Goal: Task Accomplishment & Management: Manage account settings

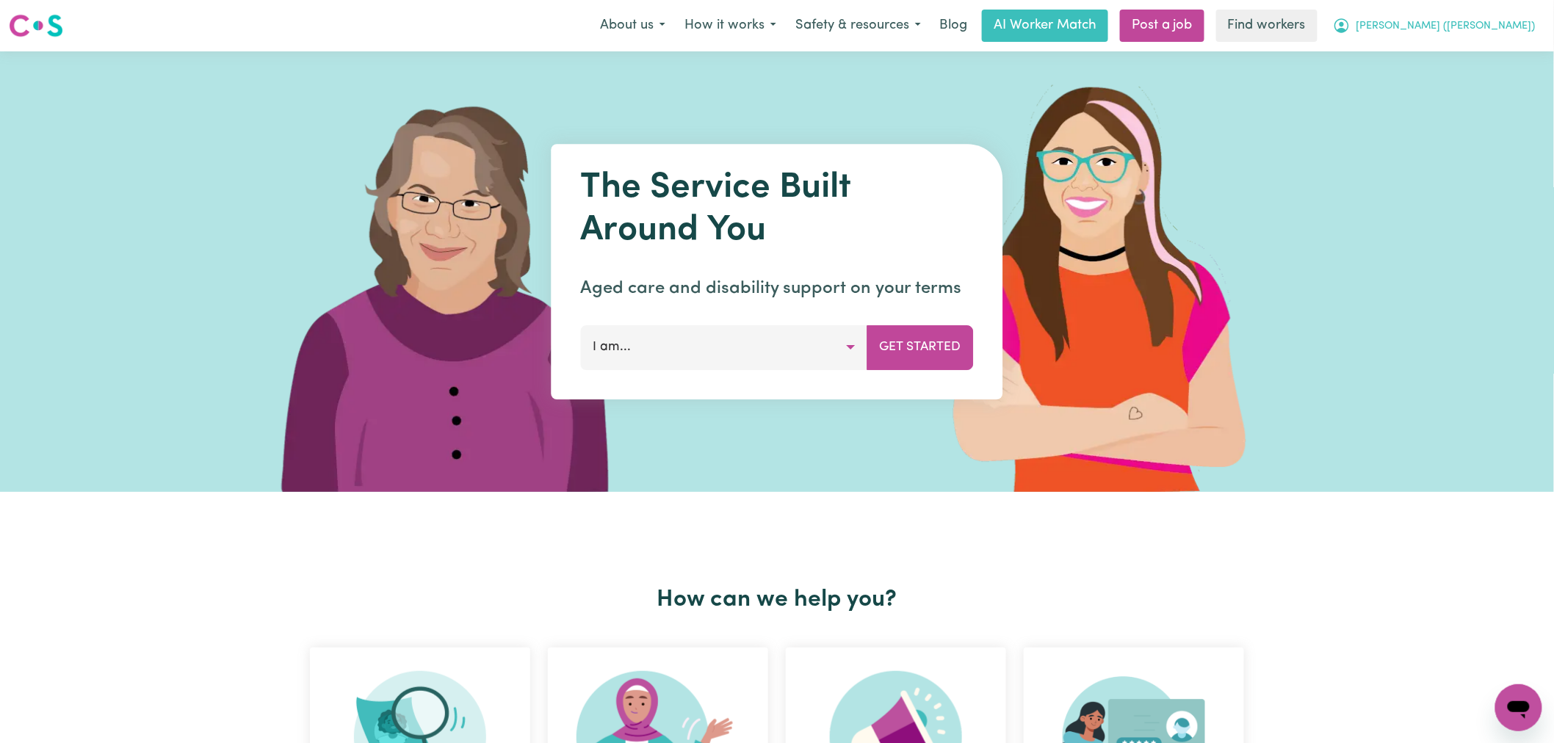
drag, startPoint x: 1521, startPoint y: 16, endPoint x: 1518, endPoint y: 35, distance: 19.3
click at [1521, 16] on button "[PERSON_NAME] ([PERSON_NAME])" at bounding box center [1434, 25] width 222 height 31
drag, startPoint x: 1518, startPoint y: 35, endPoint x: 1508, endPoint y: 63, distance: 29.7
click at [1503, 75] on link "Logout" at bounding box center [1486, 85] width 116 height 28
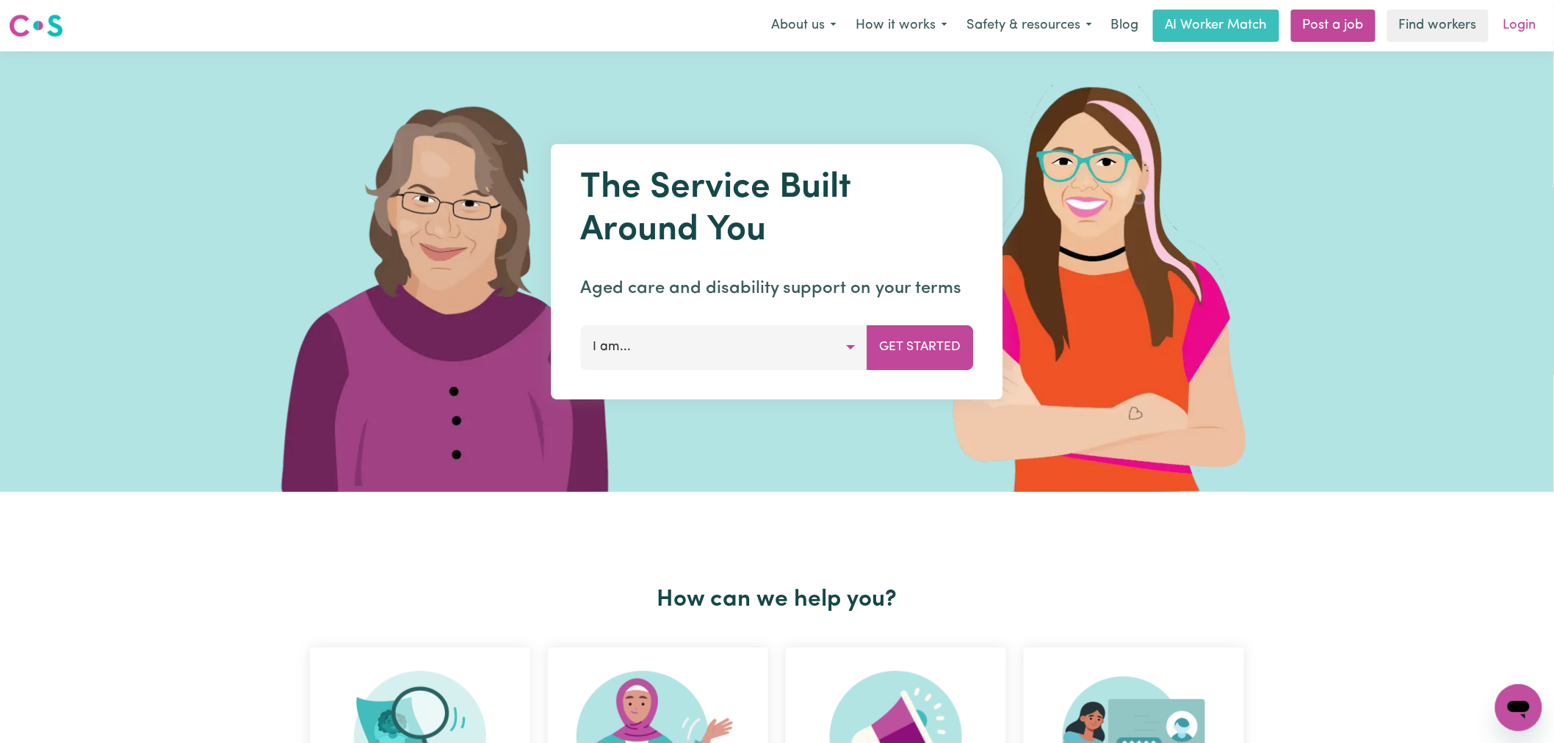
click at [1520, 25] on link "Login" at bounding box center [1520, 26] width 51 height 32
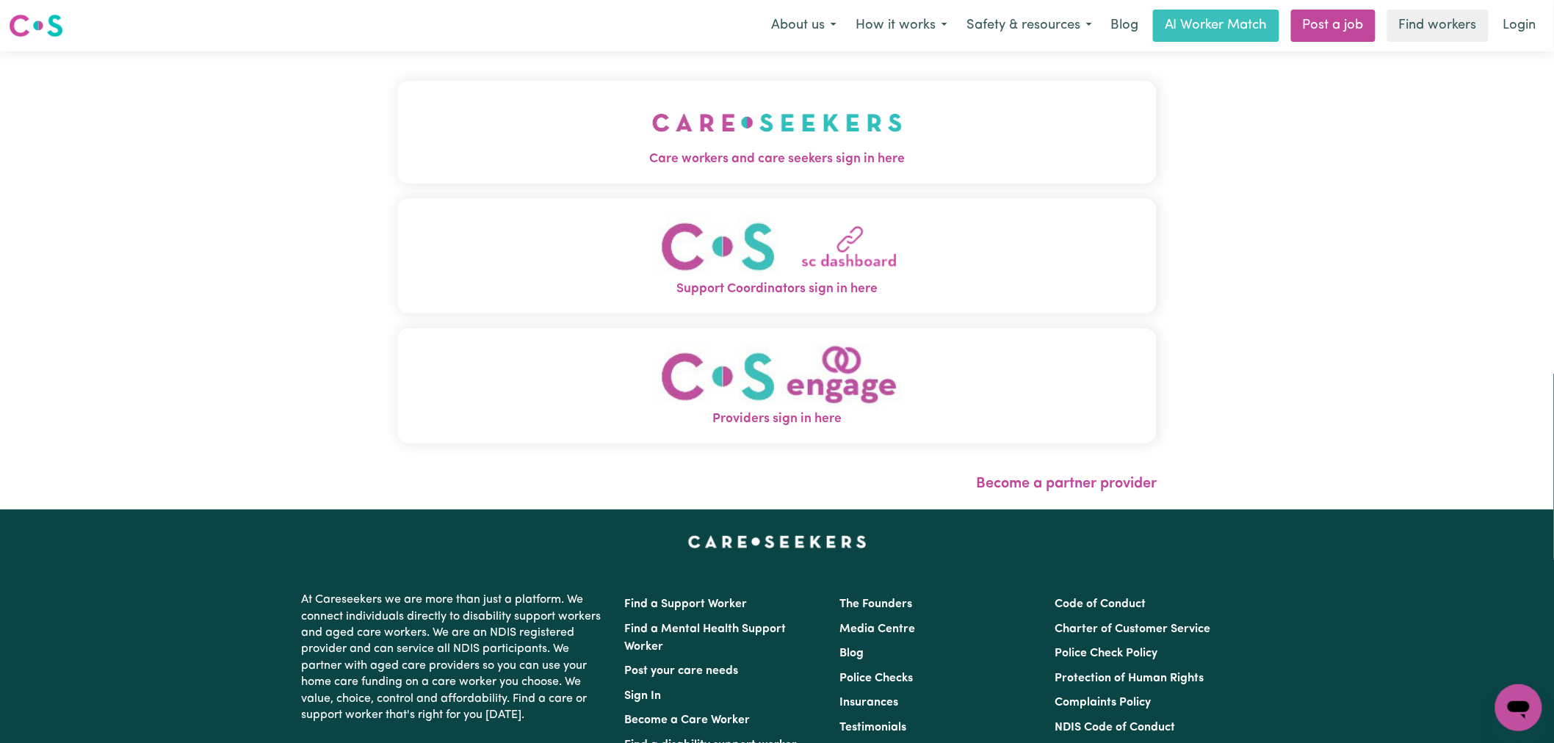
drag, startPoint x: 582, startPoint y: 151, endPoint x: 600, endPoint y: 162, distance: 20.8
click at [582, 151] on span "Care workers and care seekers sign in here" at bounding box center [776, 159] width 759 height 19
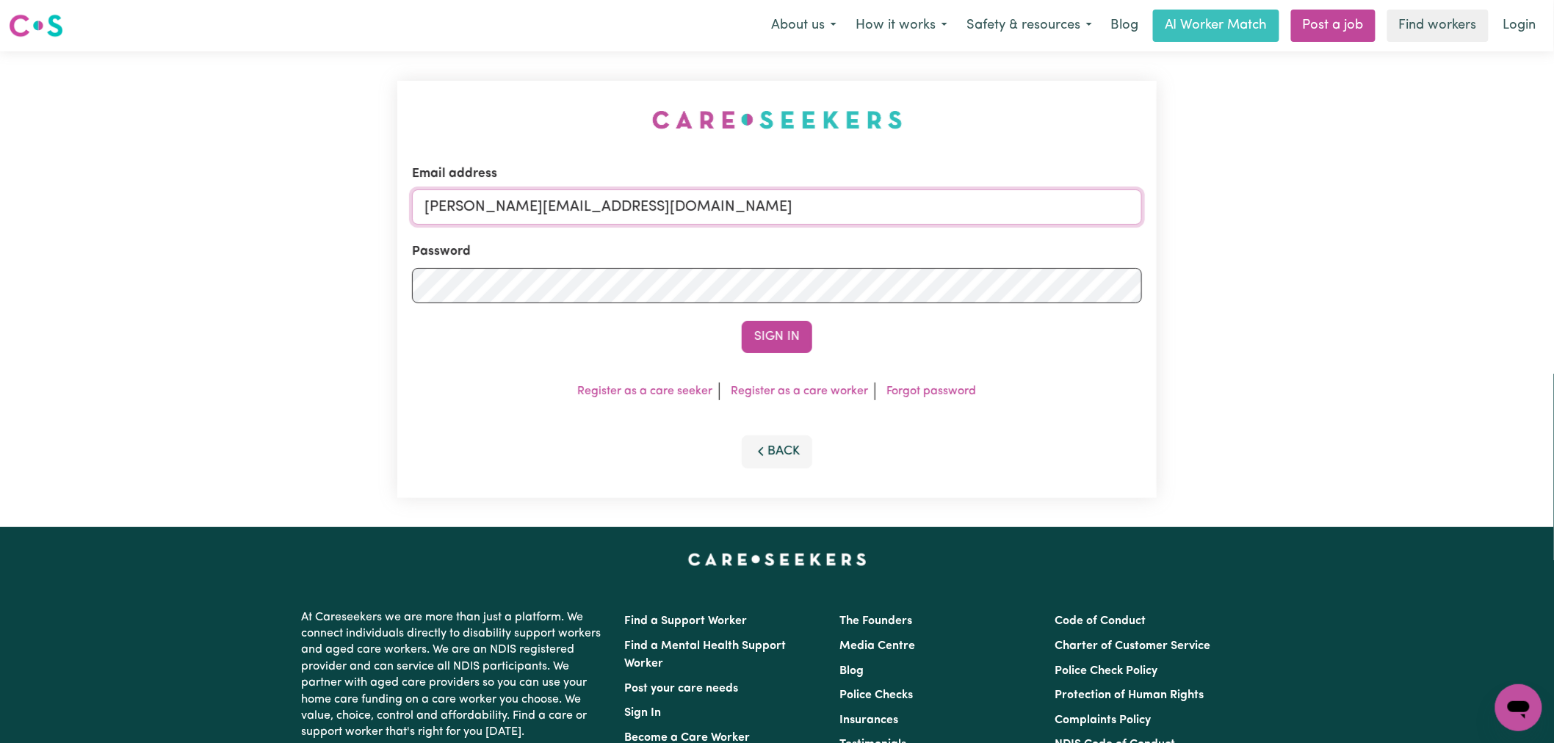
click at [809, 208] on input "[PERSON_NAME][EMAIL_ADDRESS][DOMAIN_NAME]" at bounding box center [777, 206] width 730 height 35
drag, startPoint x: 798, startPoint y: 212, endPoint x: 503, endPoint y: 210, distance: 294.5
click at [503, 210] on input "[EMAIL_ADDRESS][DOMAIN_NAME]" at bounding box center [777, 206] width 730 height 35
type input "[EMAIL_ADDRESS][DOMAIN_NAME]"
click at [742, 321] on button "Sign In" at bounding box center [777, 337] width 71 height 32
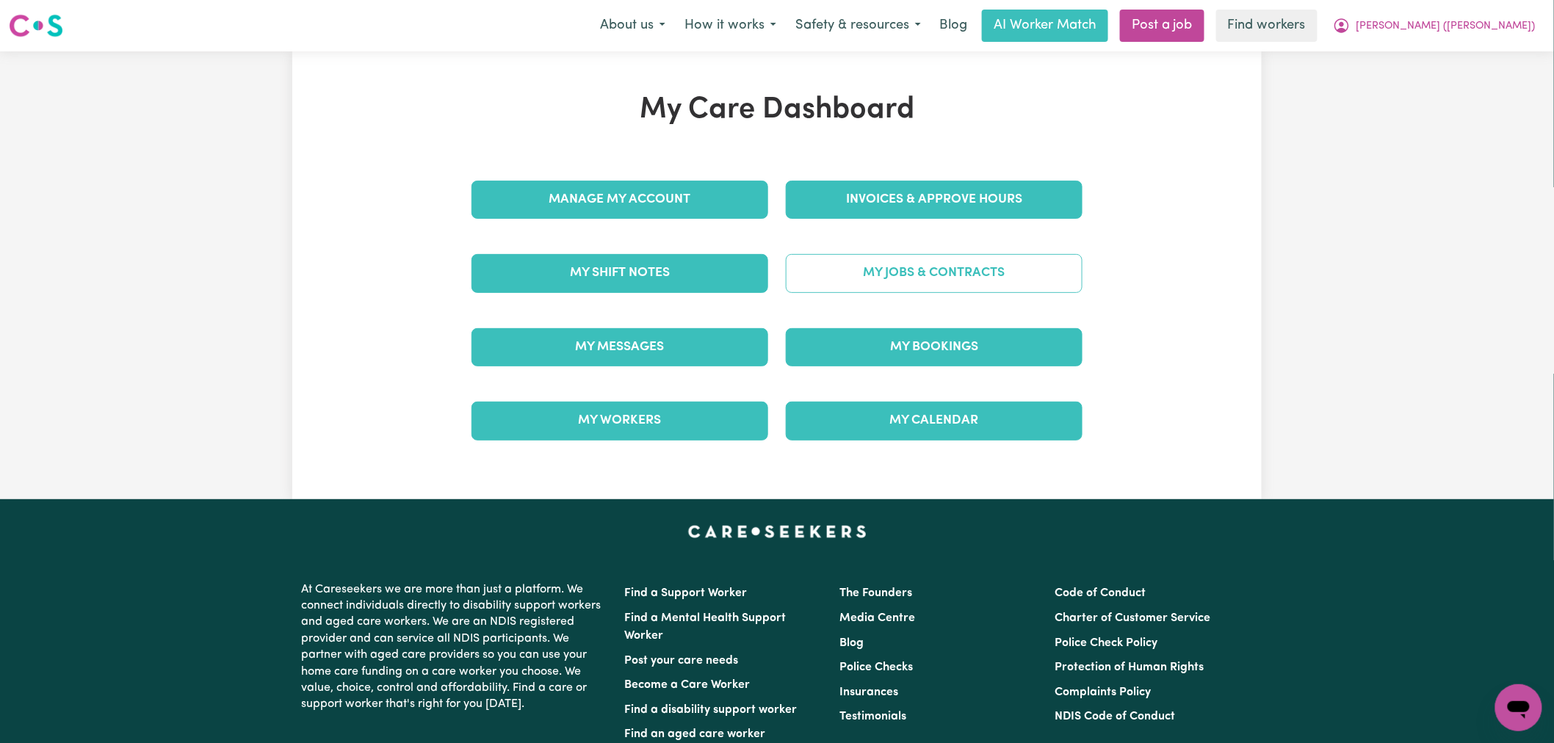
click at [883, 272] on link "My Jobs & Contracts" at bounding box center [934, 273] width 297 height 38
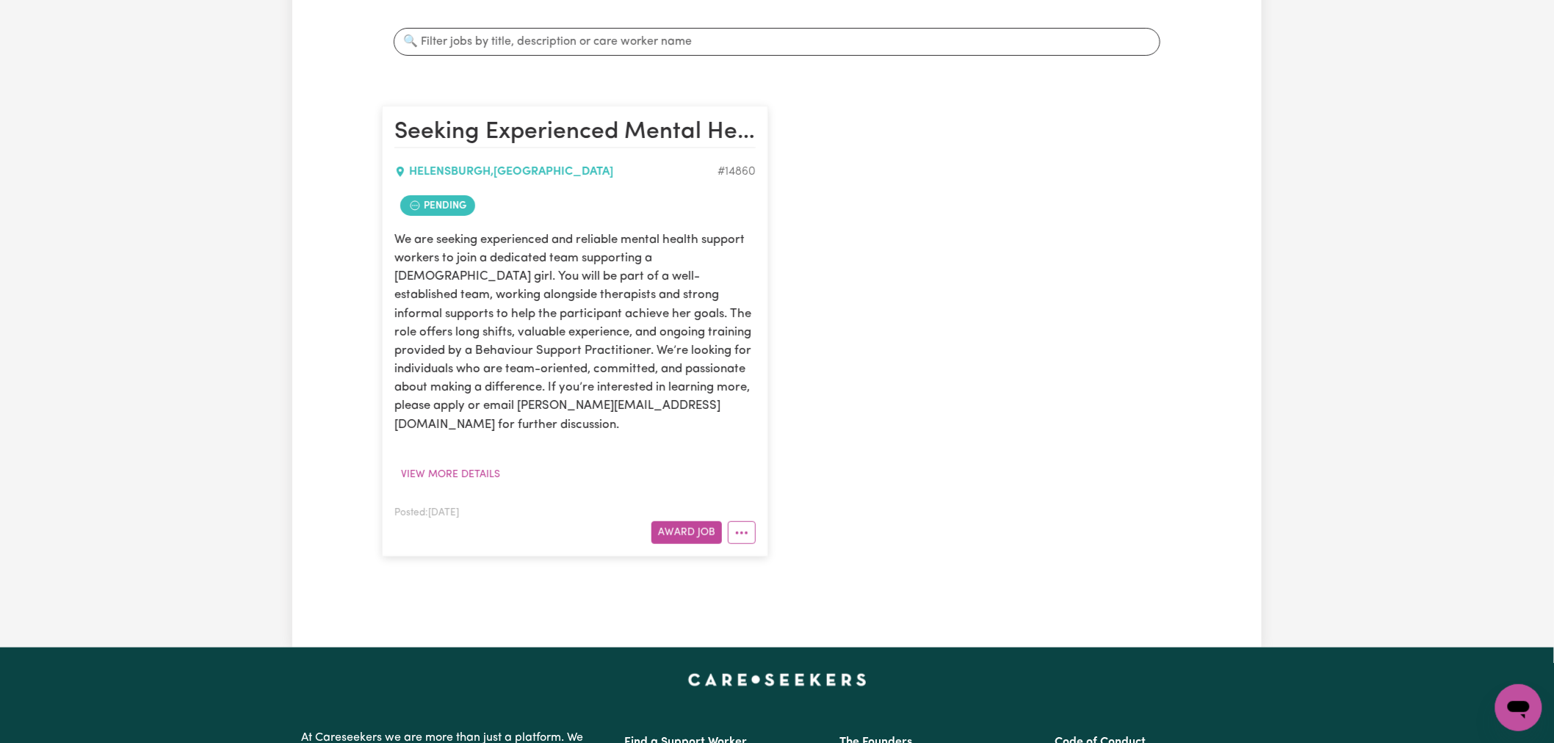
scroll to position [408, 0]
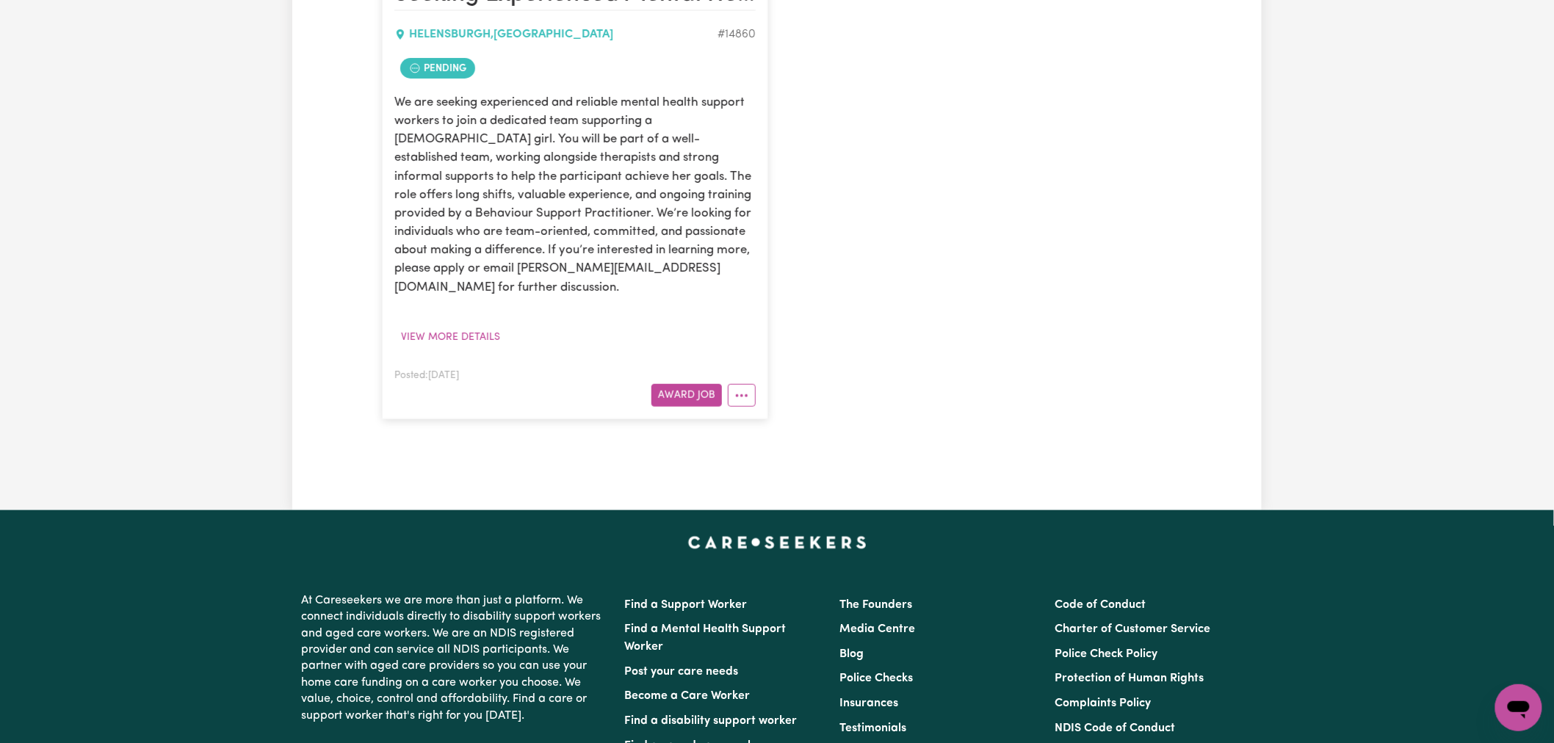
click at [747, 390] on article "Seeking Experienced Mental Health Workers for Youth Support Role HELENSBURGH , …" at bounding box center [575, 193] width 386 height 450
click at [754, 384] on button "More options" at bounding box center [742, 395] width 28 height 23
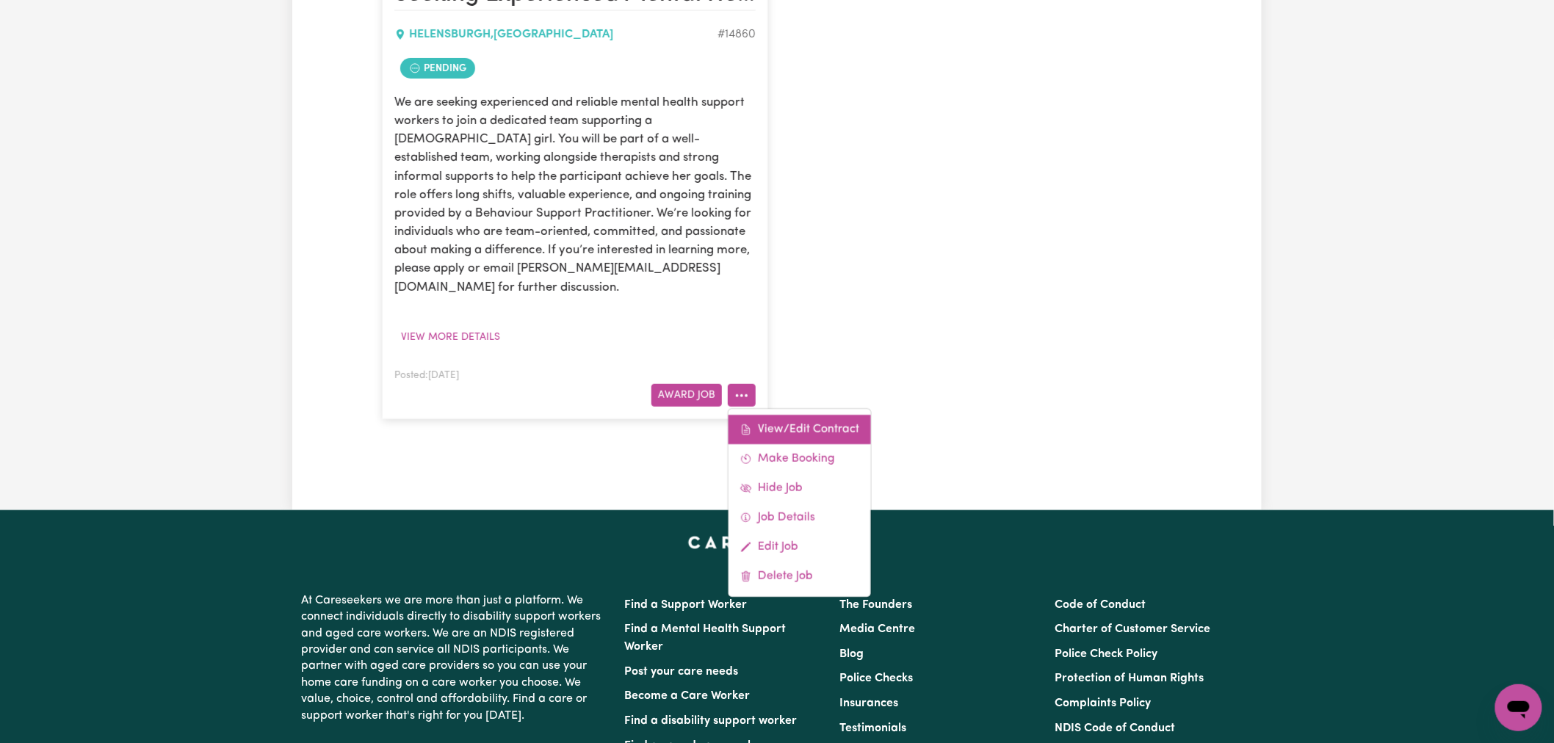
click at [795, 415] on link "View/Edit Contract" at bounding box center [800, 429] width 142 height 29
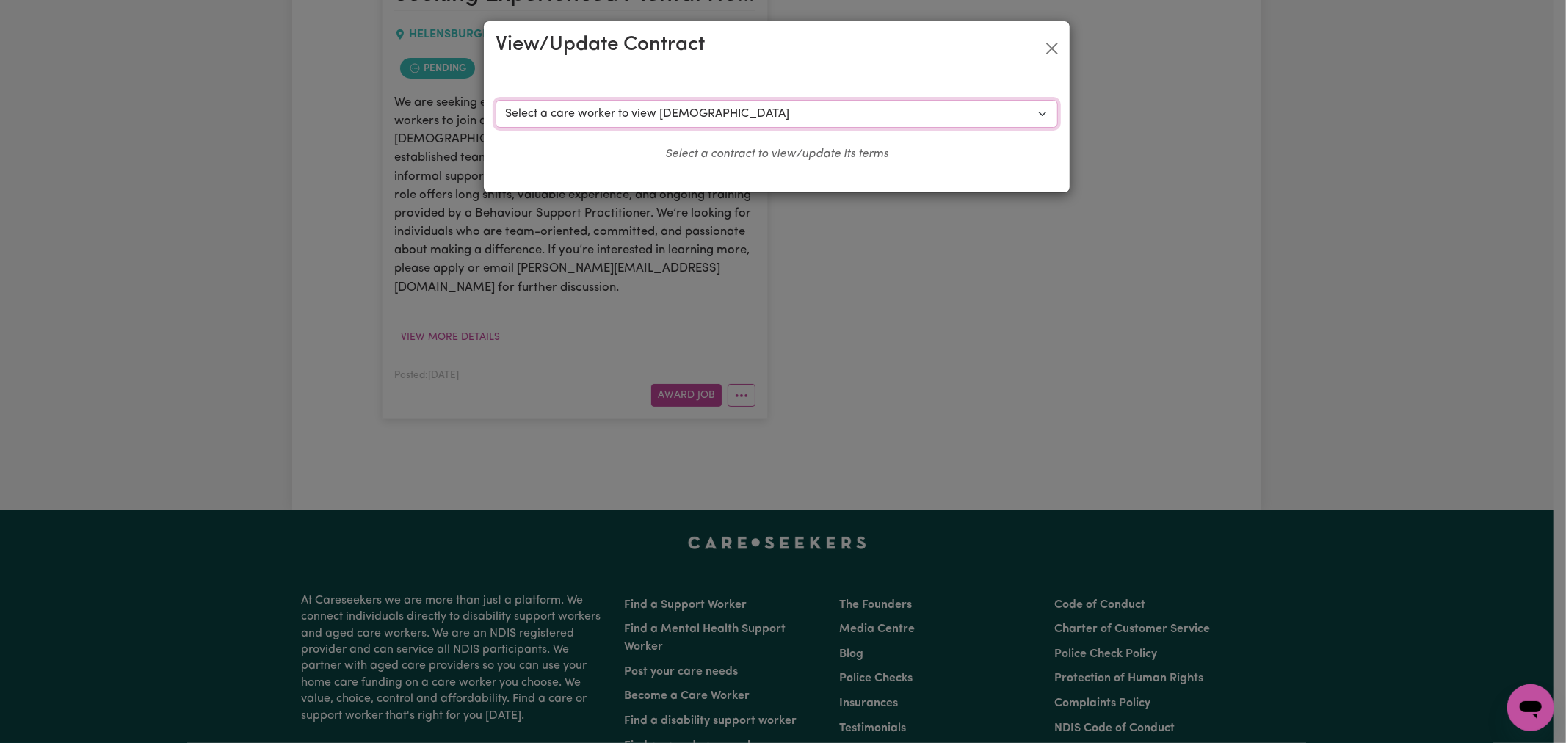
click at [686, 116] on select "Select a care worker to view [DEMOGRAPHIC_DATA] #10620 - [PERSON_NAME] (contrac…" at bounding box center [777, 114] width 563 height 28
click at [1050, 40] on button "Close" at bounding box center [1053, 49] width 24 height 24
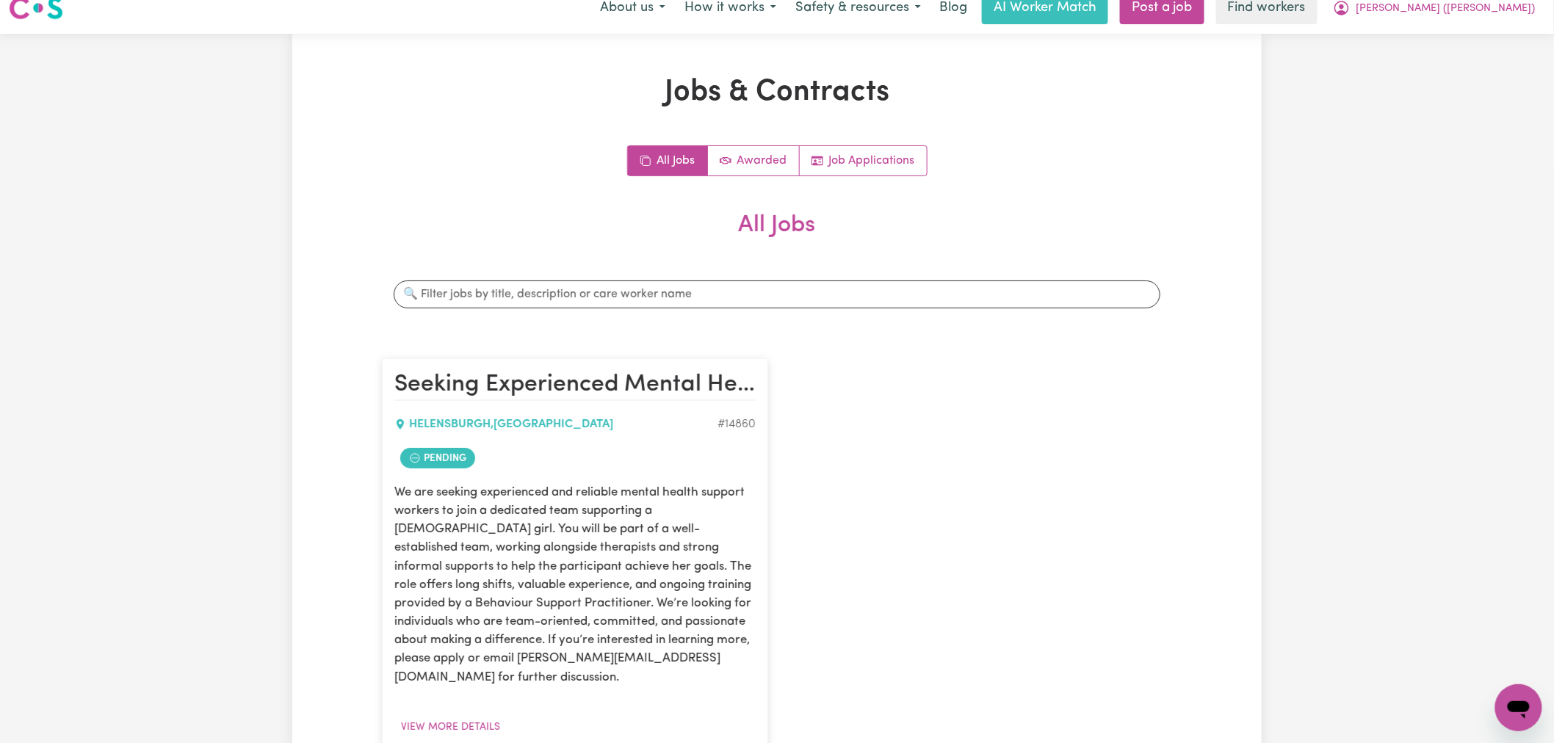
scroll to position [0, 0]
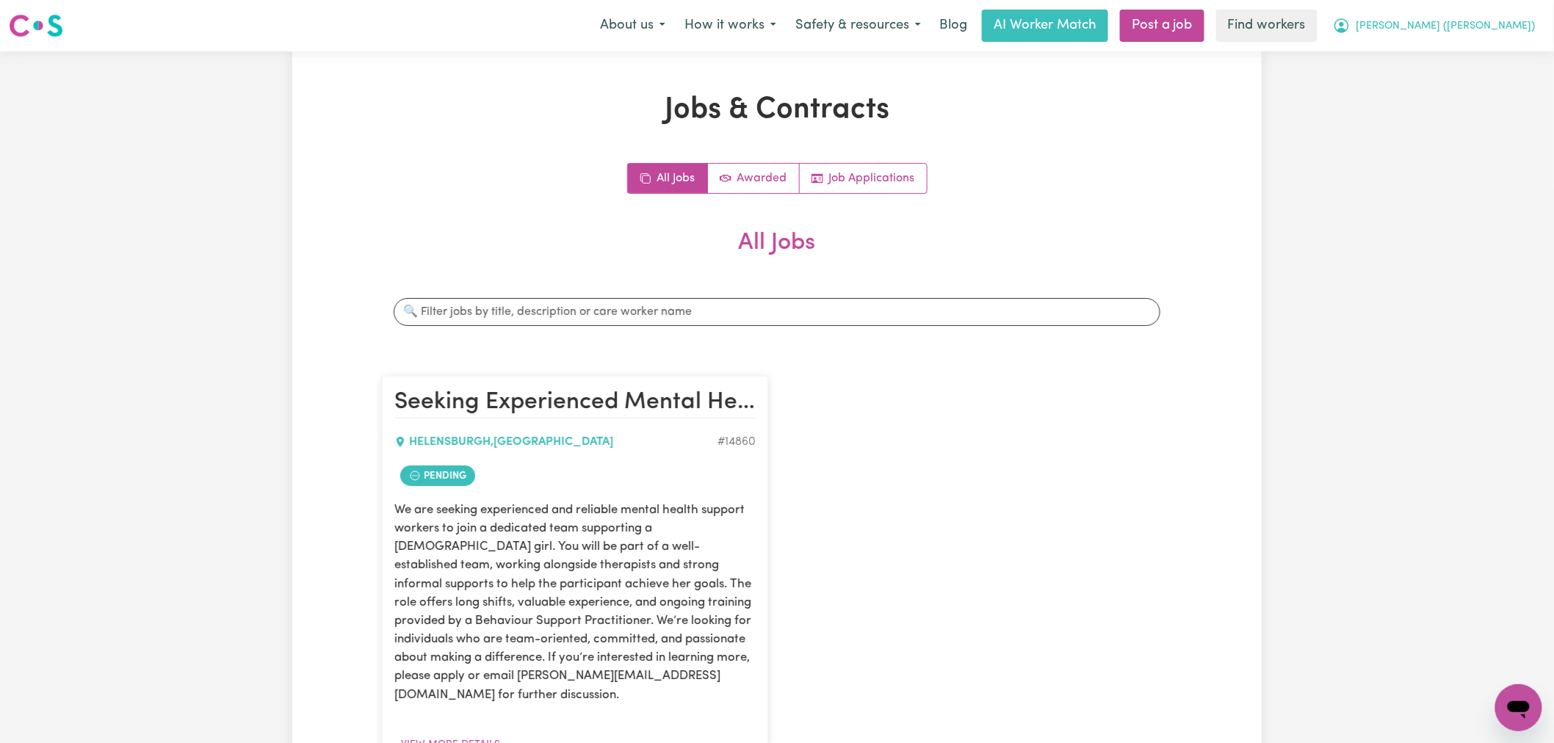
click at [1486, 25] on span "[PERSON_NAME] ([PERSON_NAME])" at bounding box center [1445, 26] width 179 height 16
click at [1477, 89] on link "Logout" at bounding box center [1486, 85] width 116 height 28
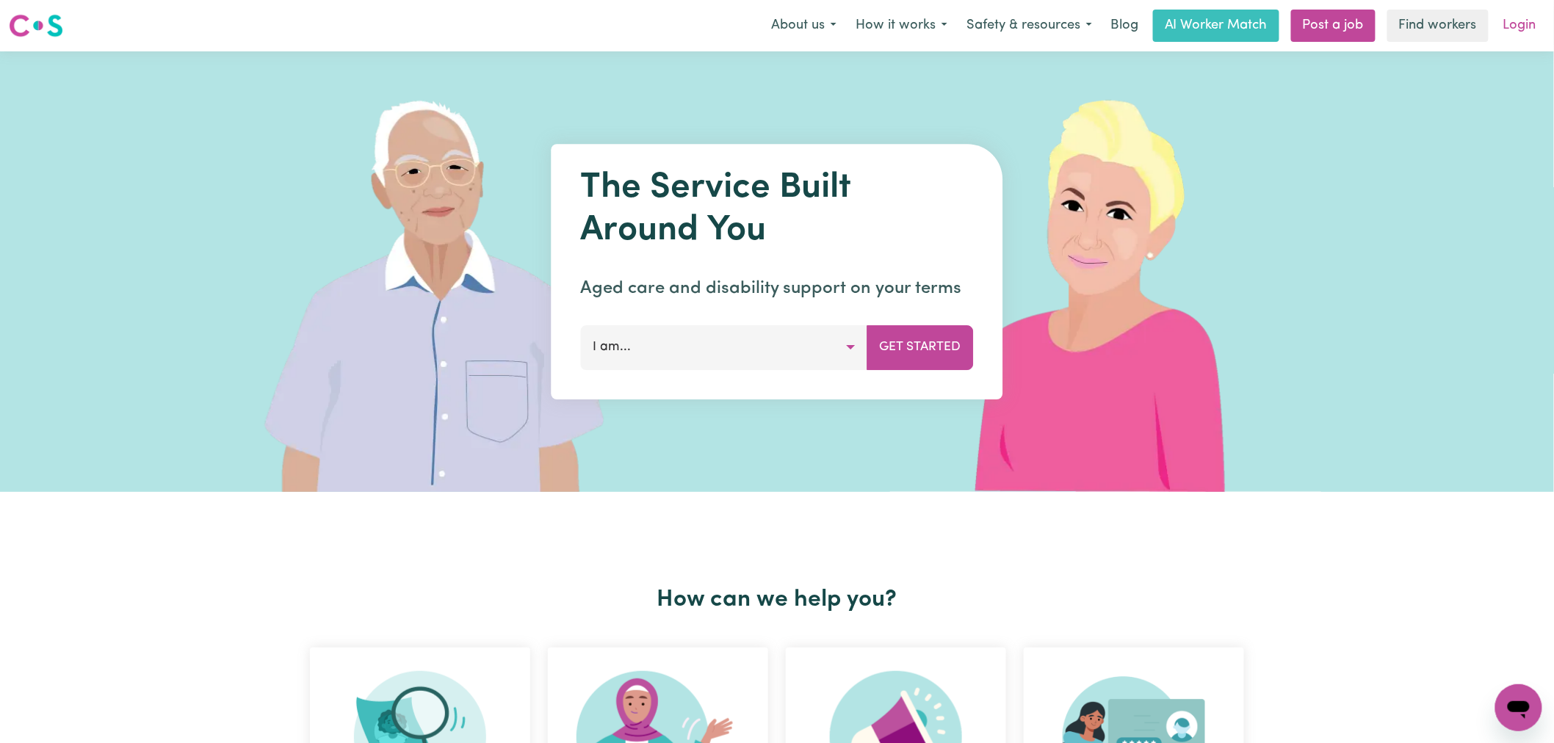
click at [1532, 27] on link "Login" at bounding box center [1520, 26] width 51 height 32
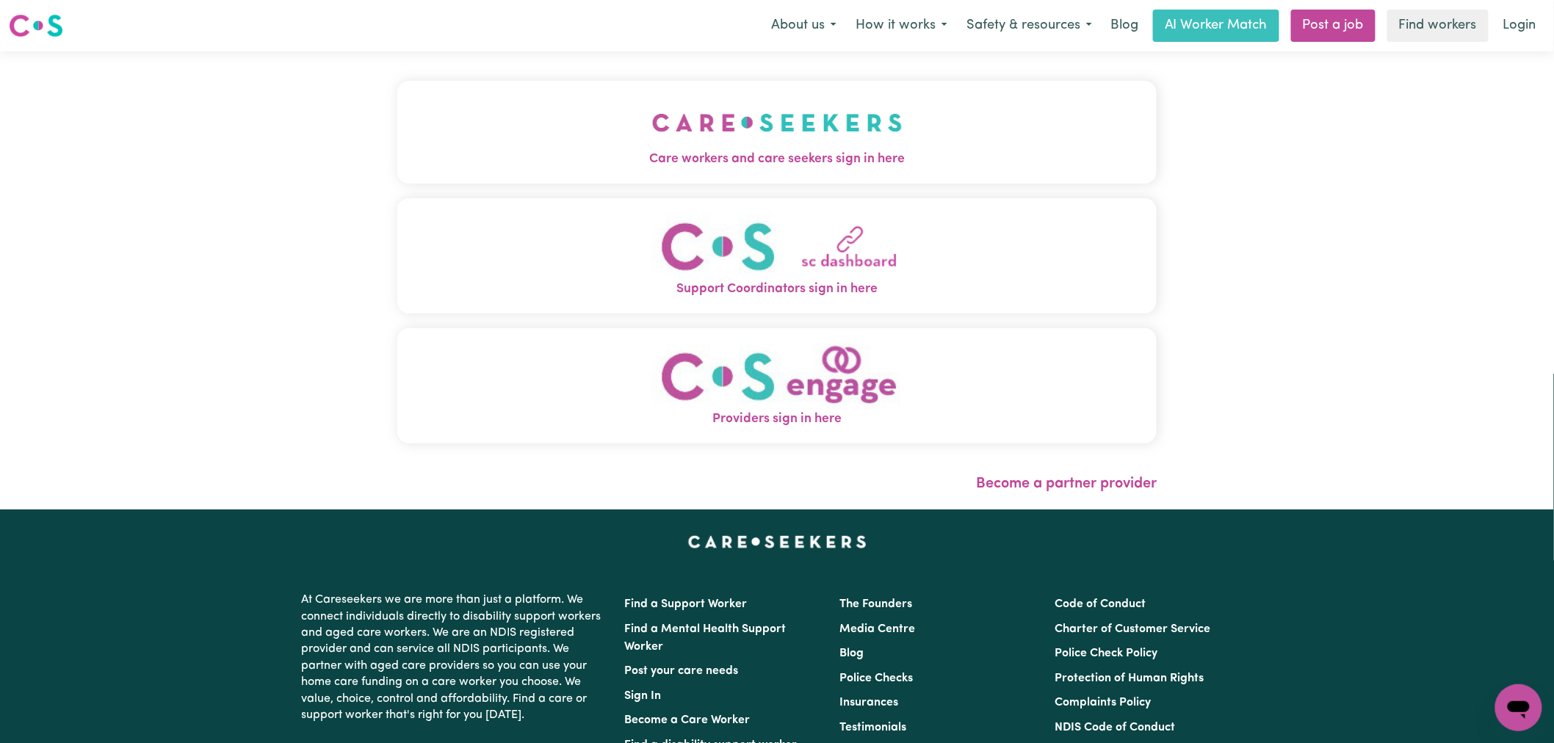
click at [652, 391] on img "Providers sign in here" at bounding box center [777, 376] width 250 height 67
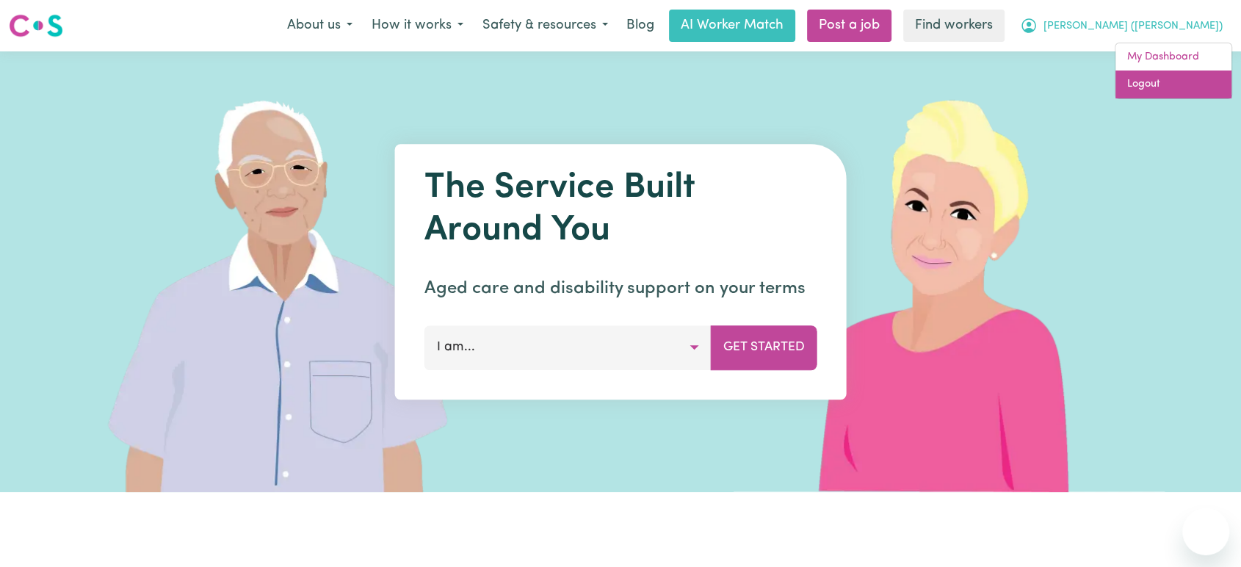
click at [1174, 82] on link "Logout" at bounding box center [1174, 85] width 116 height 28
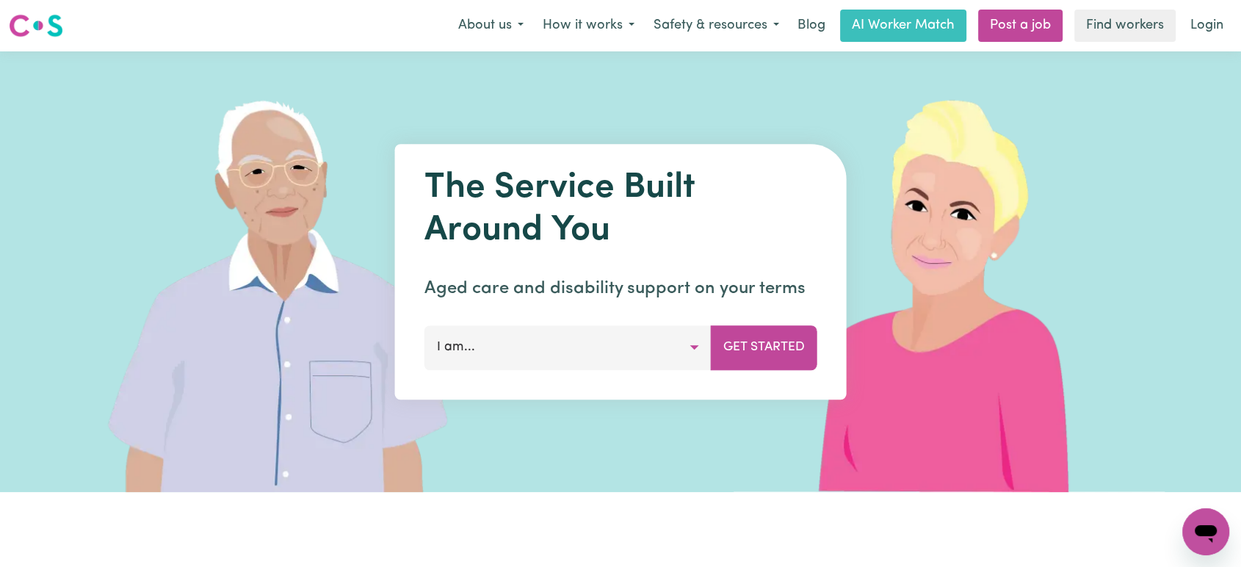
click at [1190, 10] on link "Login" at bounding box center [1207, 26] width 51 height 32
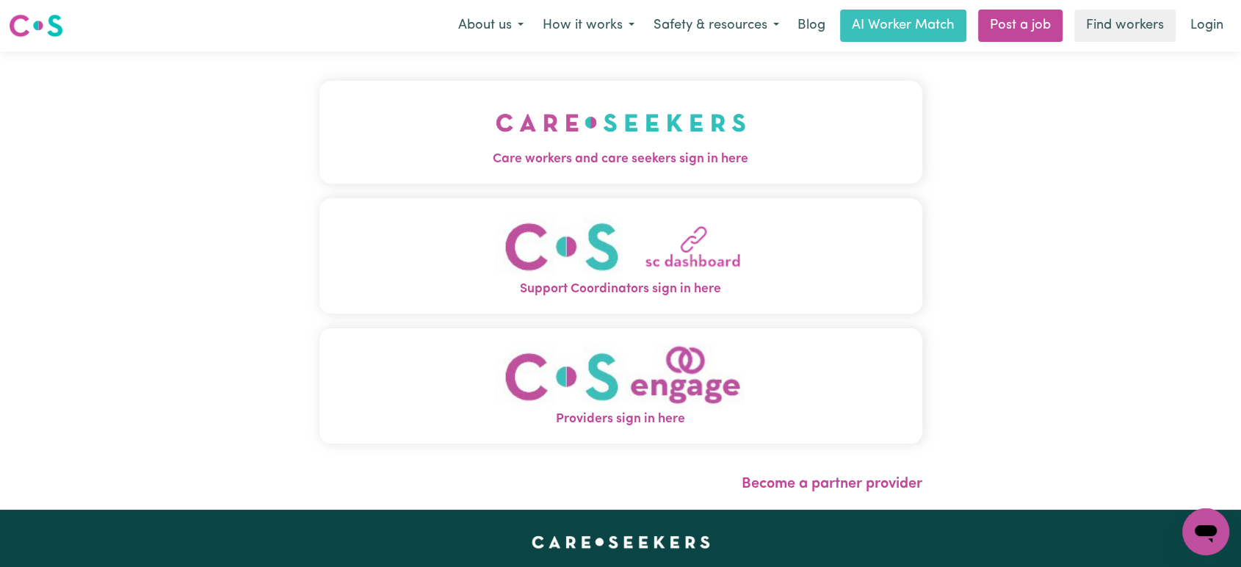
click at [496, 171] on button "Care workers and care seekers sign in here" at bounding box center [620, 132] width 603 height 103
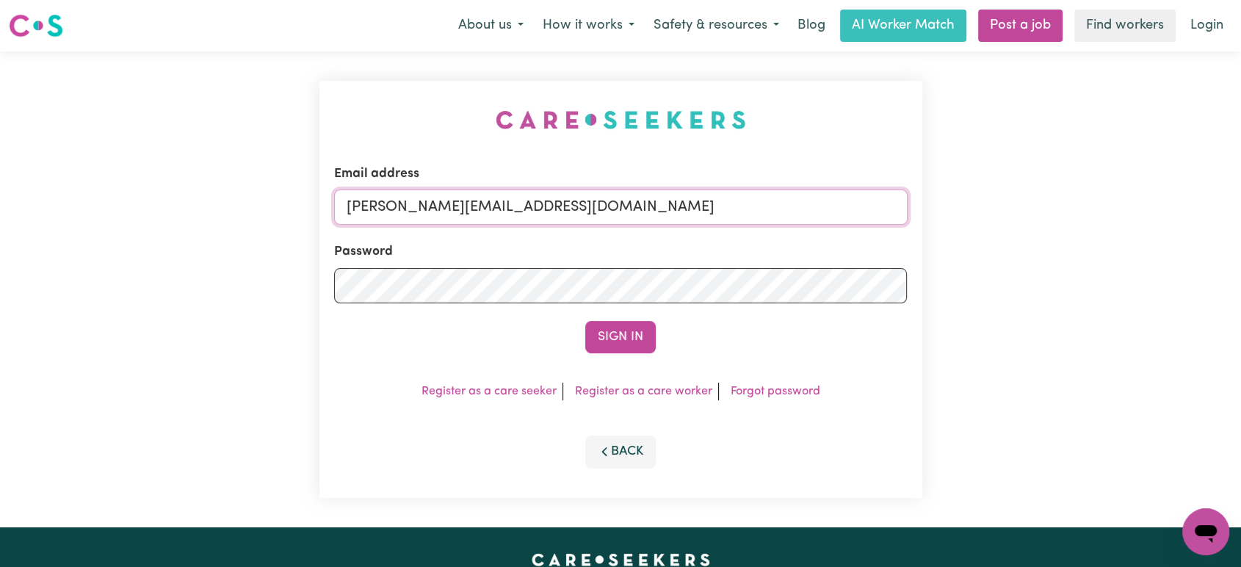
click at [612, 221] on input "[PERSON_NAME][EMAIL_ADDRESS][DOMAIN_NAME]" at bounding box center [621, 206] width 574 height 35
drag, startPoint x: 715, startPoint y: 188, endPoint x: 440, endPoint y: 200, distance: 274.9
click at [440, 200] on div "Email address superuser~CaronuttingMMJ@careseekers.com.au" at bounding box center [621, 195] width 574 height 60
drag, startPoint x: 423, startPoint y: 204, endPoint x: 987, endPoint y: 204, distance: 564.0
click at [987, 204] on div "Email address superuser~CaronuttingMMJ@careseekers.com.au Password Sign In Regi…" at bounding box center [620, 289] width 1241 height 476
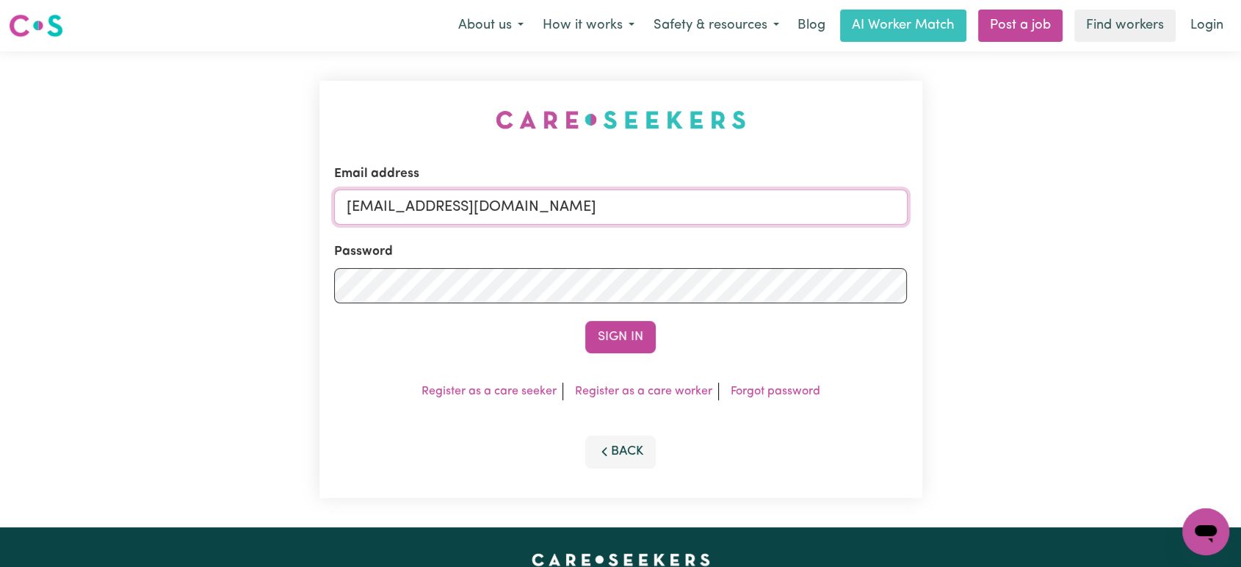
paste input "wendythomasYS"
type input "superuser~wendythomasYS@careseekers.com.au"
click at [635, 333] on button "Sign In" at bounding box center [620, 337] width 71 height 32
